Goal: Task Accomplishment & Management: Manage account settings

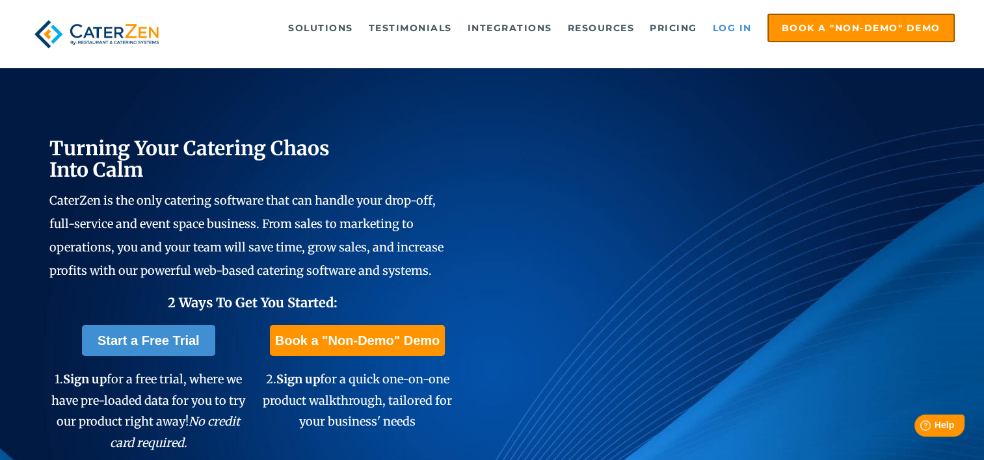
click at [745, 29] on link "Log in" at bounding box center [732, 28] width 52 height 26
click at [739, 31] on link "Log in" at bounding box center [732, 28] width 52 height 26
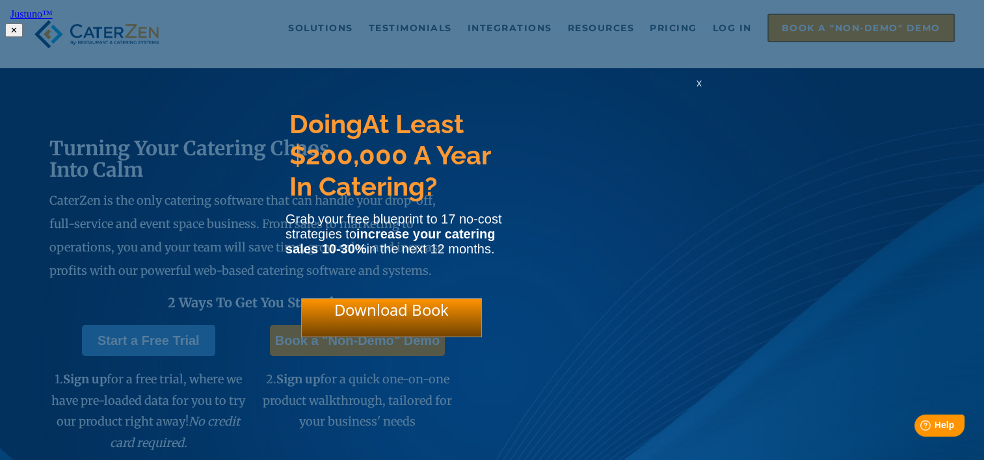
click at [707, 34] on html "Justuno™ ✕ Doing At Least $200,000 A Year In Catering? Grab your free blueprint…" at bounding box center [492, 21] width 984 height 42
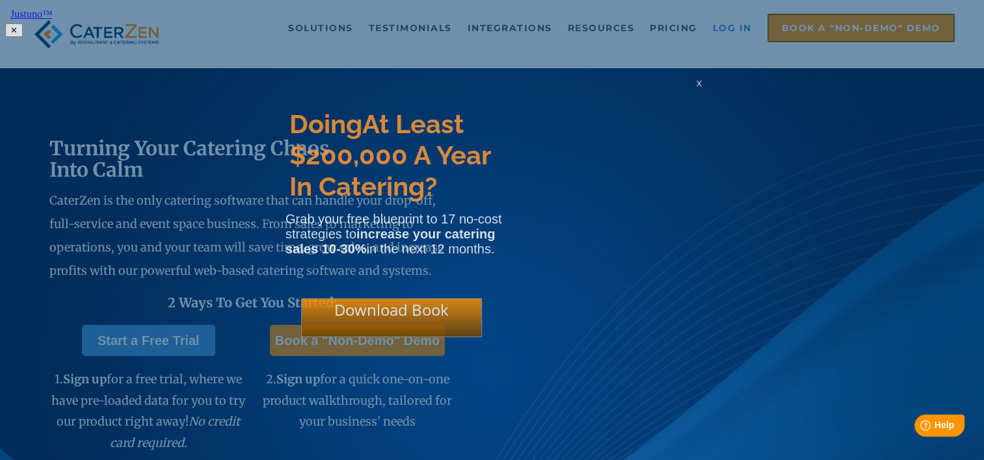
click at [713, 30] on link "Log in" at bounding box center [732, 28] width 52 height 26
